Goal: Task Accomplishment & Management: Manage account settings

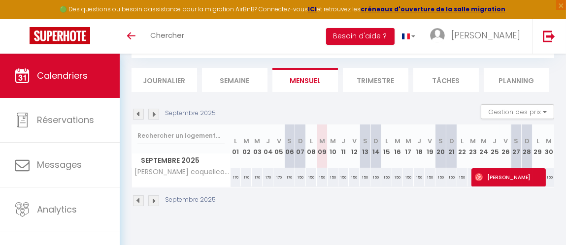
click at [157, 199] on img at bounding box center [153, 201] width 11 height 11
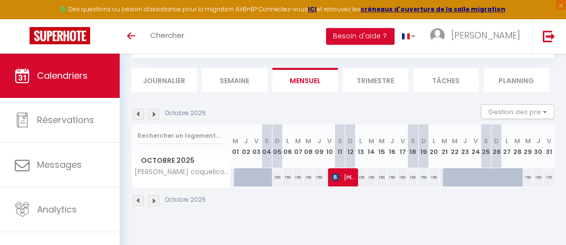
click at [157, 199] on img at bounding box center [153, 201] width 11 height 11
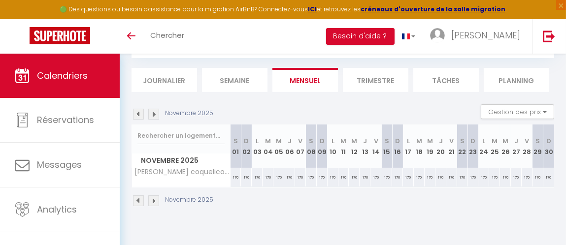
click at [138, 201] on img at bounding box center [138, 201] width 11 height 11
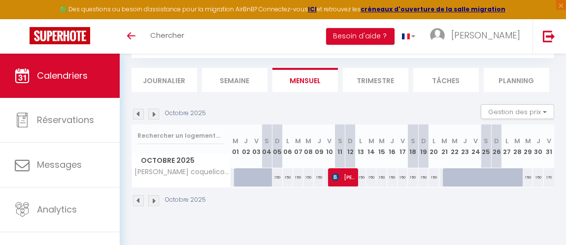
click at [136, 196] on img at bounding box center [138, 201] width 11 height 11
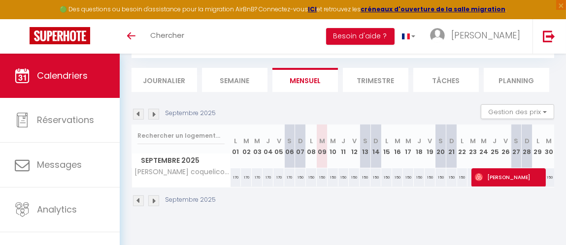
click at [156, 200] on img at bounding box center [153, 201] width 11 height 11
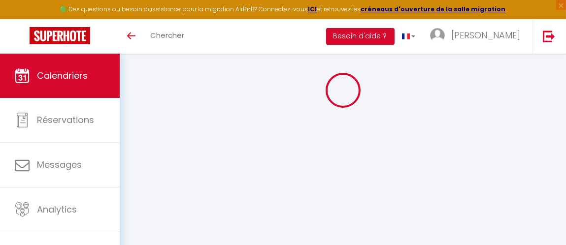
select select
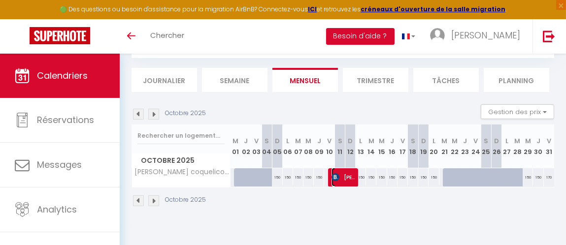
click at [332, 178] on img at bounding box center [335, 177] width 8 height 8
select select "OK"
select select "KO"
select select "1"
select select "0"
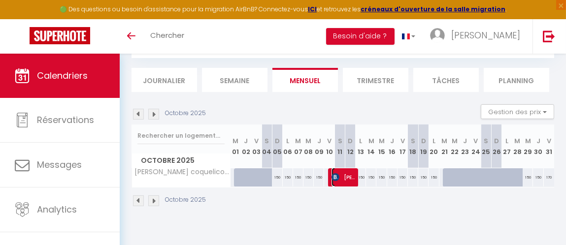
select select "1"
select select
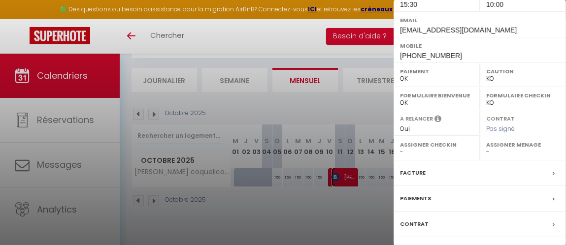
scroll to position [220, 0]
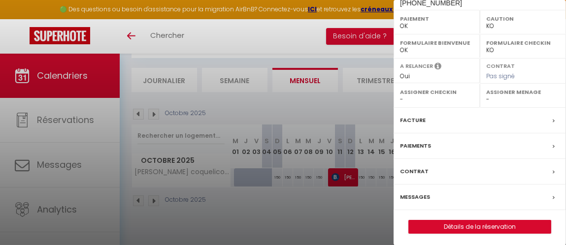
click at [441, 117] on div "Facture" at bounding box center [479, 121] width 172 height 26
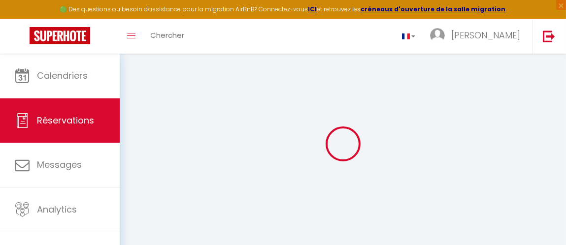
select select "cleaning"
select select "taxes"
select select
checkbox input "false"
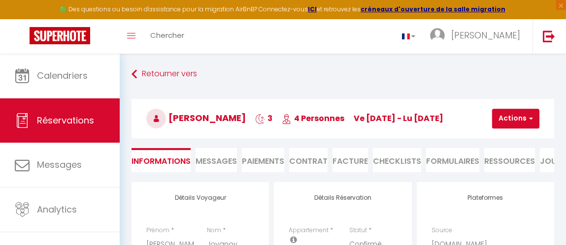
select select
checkbox input "false"
type textarea "** THIS RESERVATION HAS BEEN PRE-PAID ** Reservation has a cancellation grace p…"
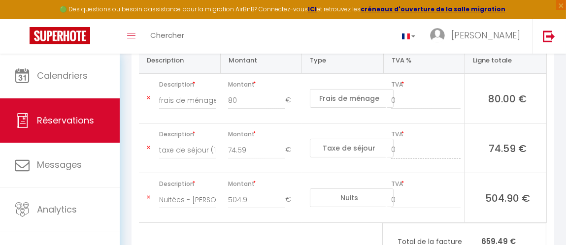
scroll to position [246, 0]
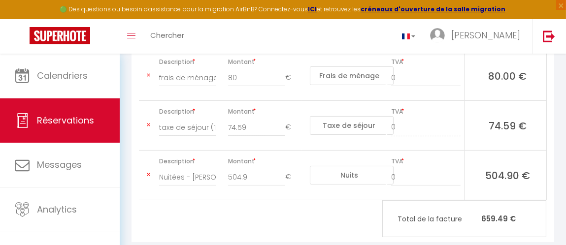
scroll to position [34, 0]
